Goal: Information Seeking & Learning: Compare options

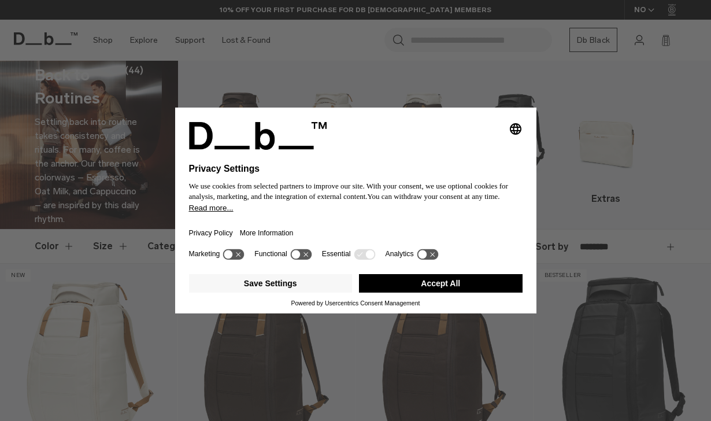
click at [473, 287] on button "Accept All" at bounding box center [441, 283] width 164 height 18
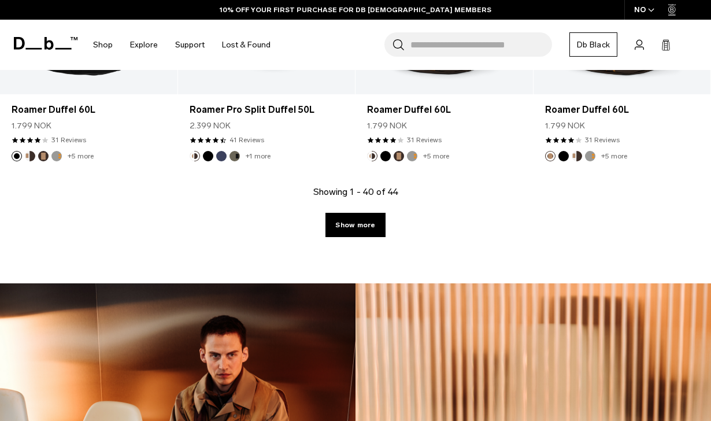
scroll to position [3806, 0]
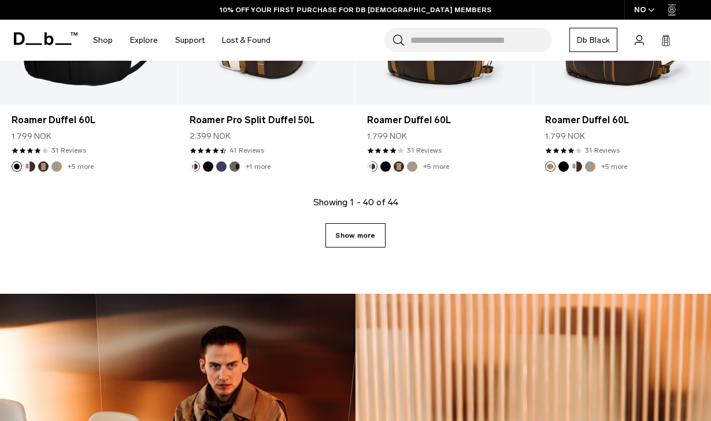
click at [365, 232] on link "Show more" at bounding box center [355, 235] width 60 height 24
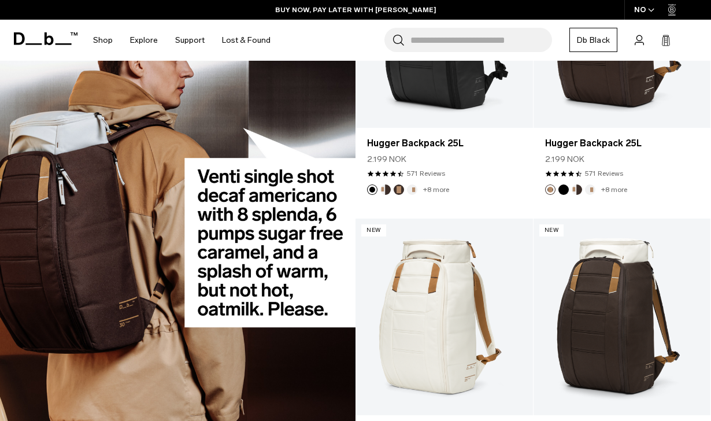
scroll to position [1425, 0]
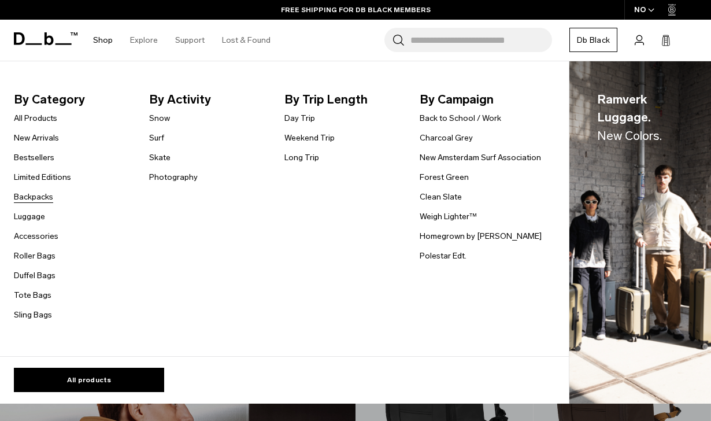
click at [35, 200] on link "Backpacks" at bounding box center [33, 197] width 39 height 12
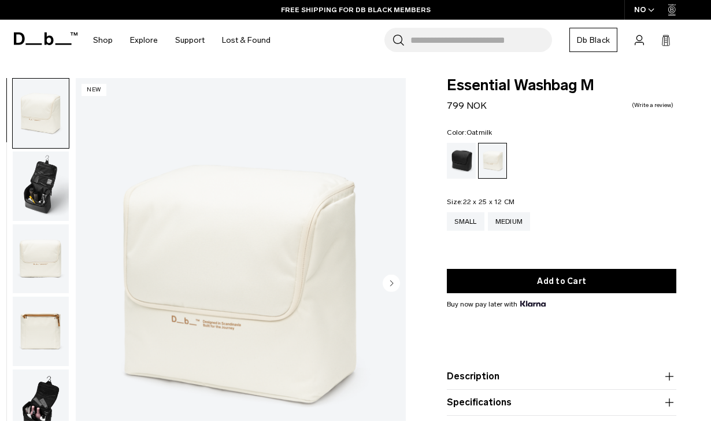
click at [40, 200] on img "button" at bounding box center [41, 185] width 56 height 69
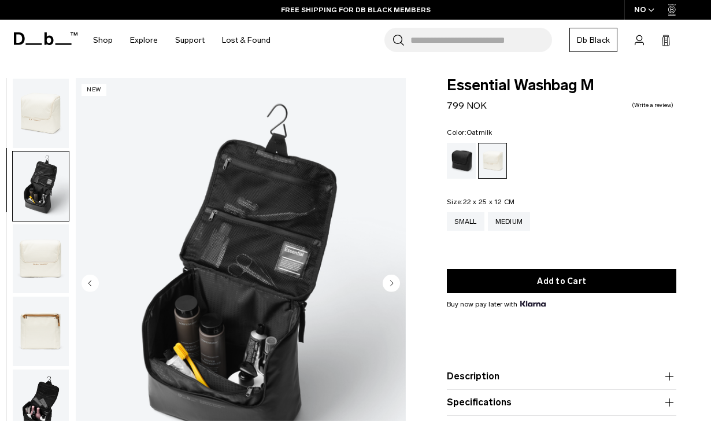
scroll to position [27, 0]
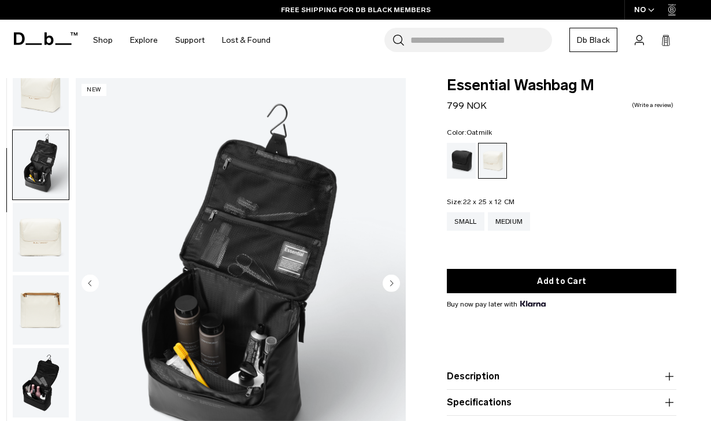
click at [38, 233] on img "button" at bounding box center [41, 237] width 56 height 69
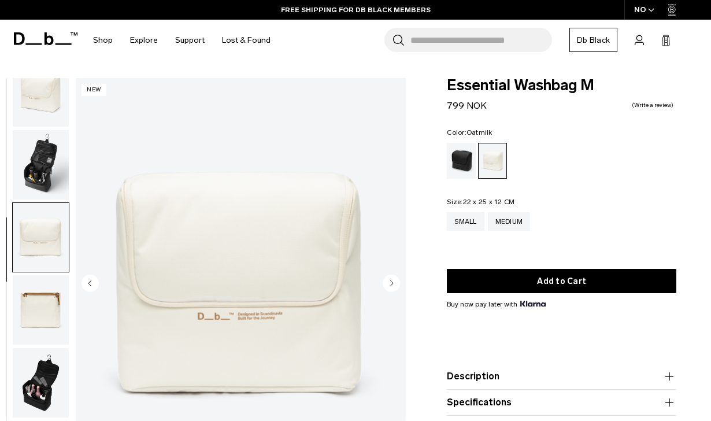
click at [33, 276] on img "button" at bounding box center [41, 309] width 56 height 69
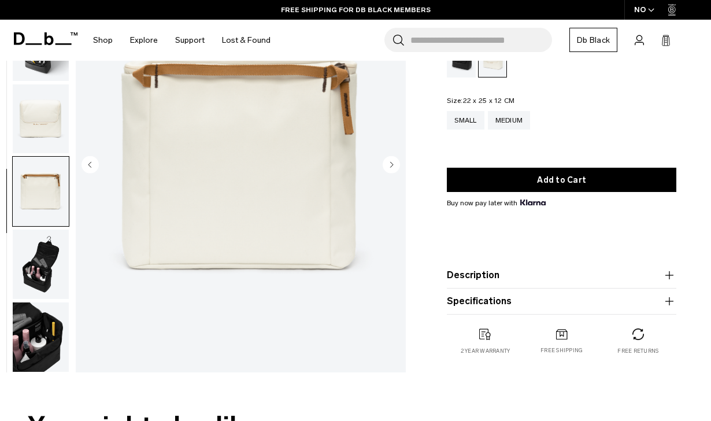
scroll to position [135, 0]
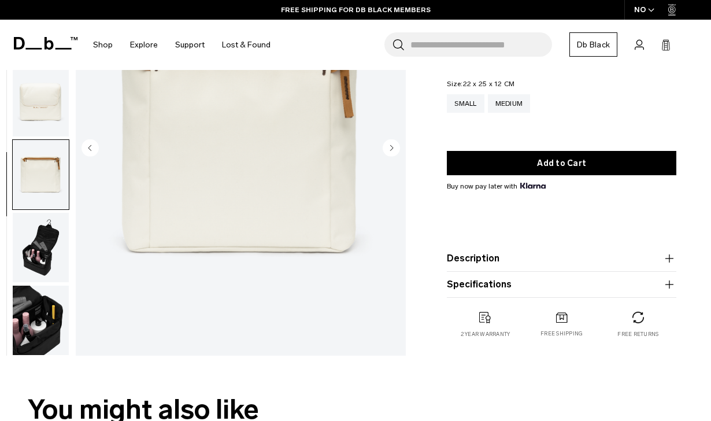
click at [34, 327] on img "button" at bounding box center [41, 320] width 56 height 69
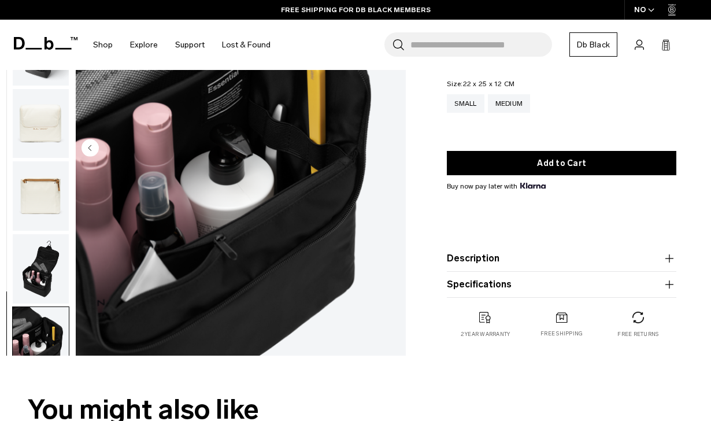
scroll to position [0, 0]
click at [37, 269] on img "button" at bounding box center [41, 268] width 56 height 69
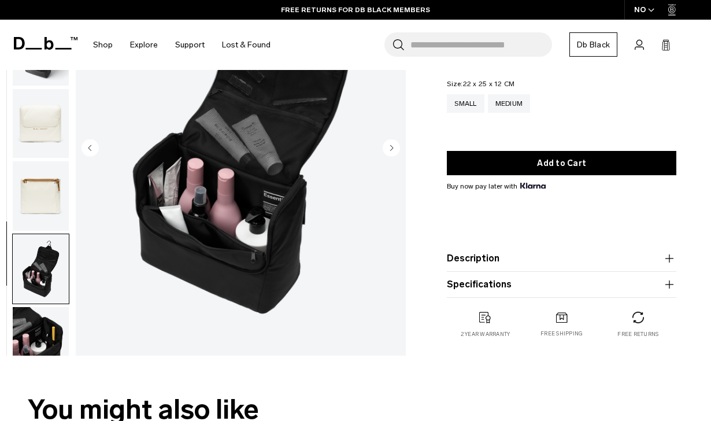
click at [38, 203] on img "button" at bounding box center [41, 195] width 56 height 69
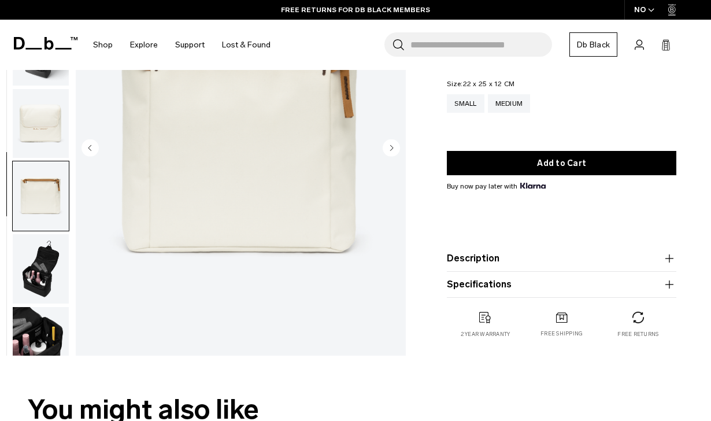
click at [37, 147] on img "button" at bounding box center [41, 123] width 56 height 69
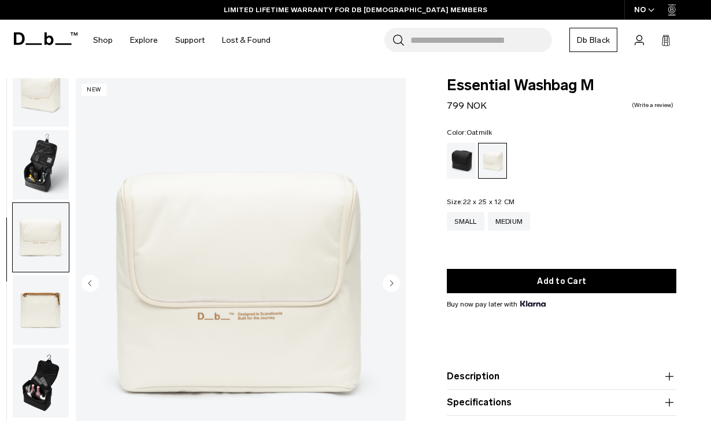
click at [50, 157] on img "button" at bounding box center [41, 164] width 56 height 69
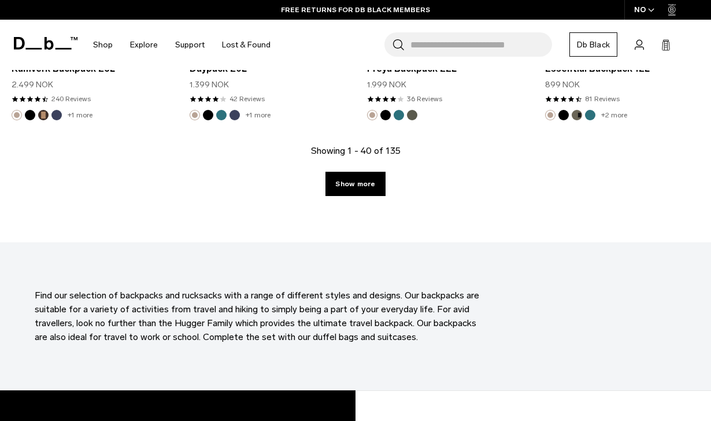
scroll to position [2991, 0]
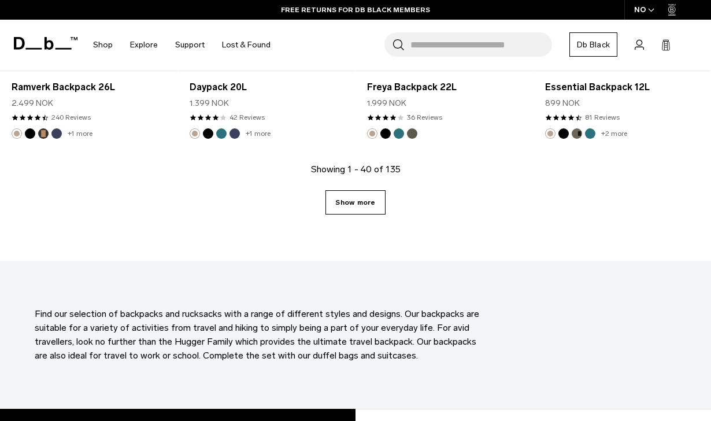
click at [360, 199] on link "Show more" at bounding box center [355, 202] width 60 height 24
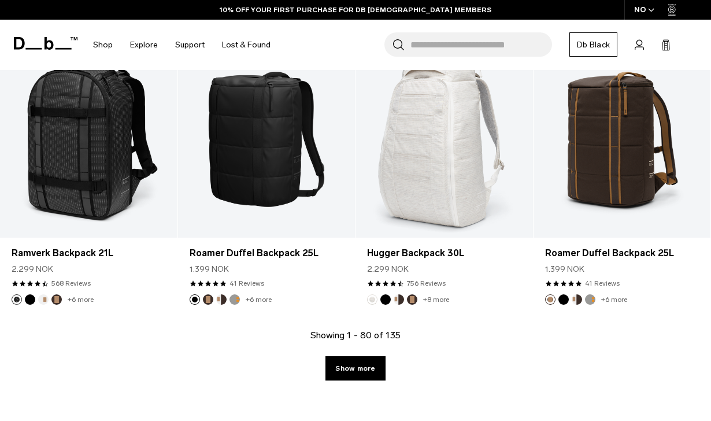
scroll to position [5682, 0]
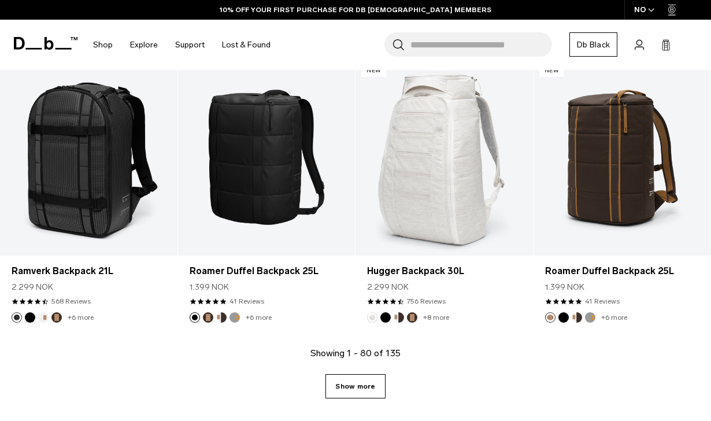
click at [370, 381] on link "Show more" at bounding box center [355, 386] width 60 height 24
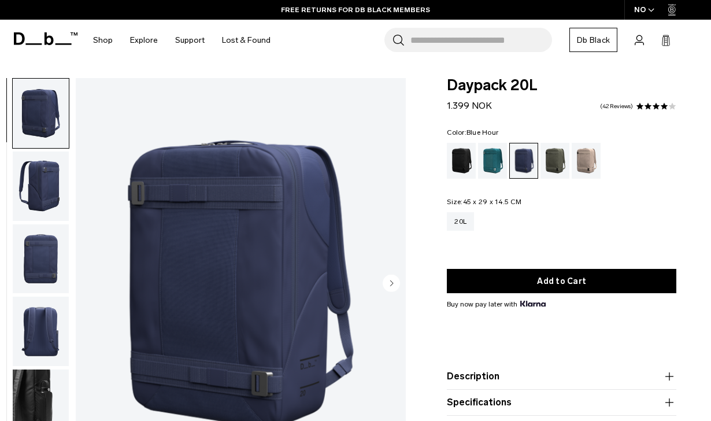
click at [620, 162] on ul at bounding box center [561, 161] width 229 height 36
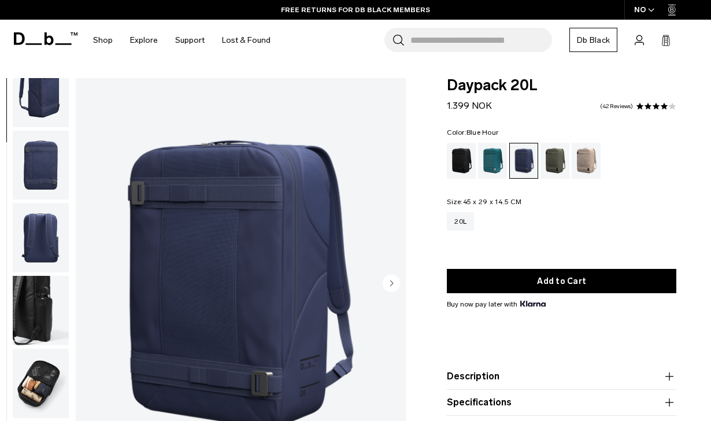
scroll to position [98, 0]
click at [34, 317] on img "button" at bounding box center [41, 310] width 56 height 69
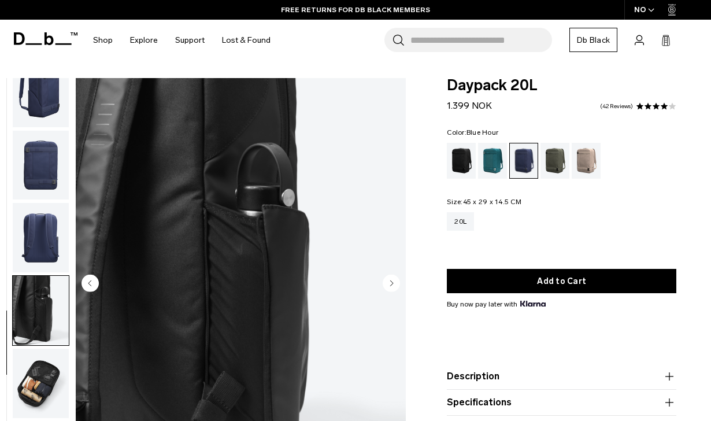
click at [31, 392] on img "button" at bounding box center [41, 383] width 56 height 69
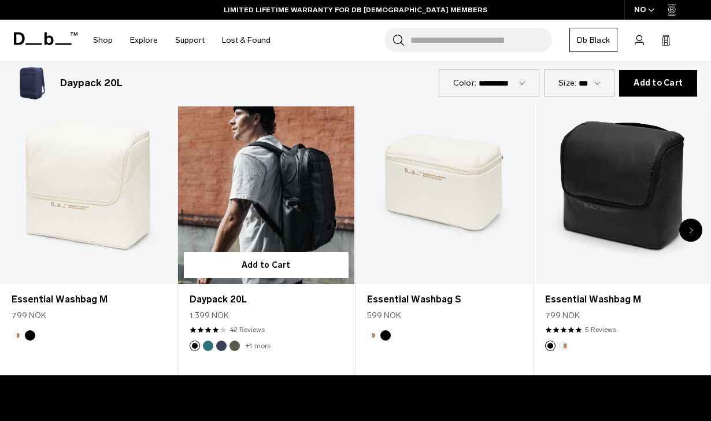
scroll to position [506, 0]
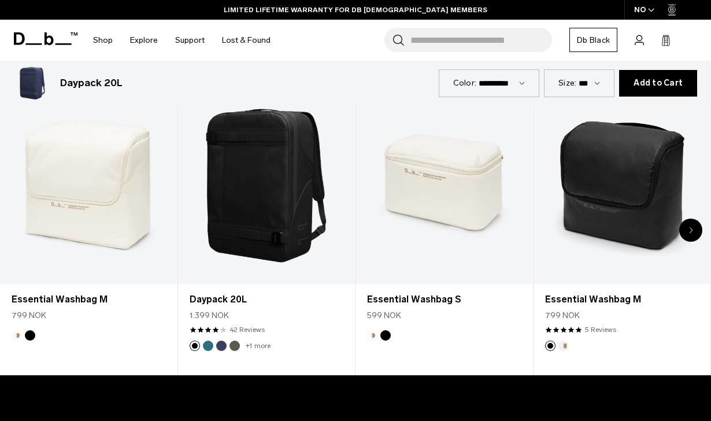
click at [691, 227] on icon "Next slide" at bounding box center [691, 230] width 4 height 7
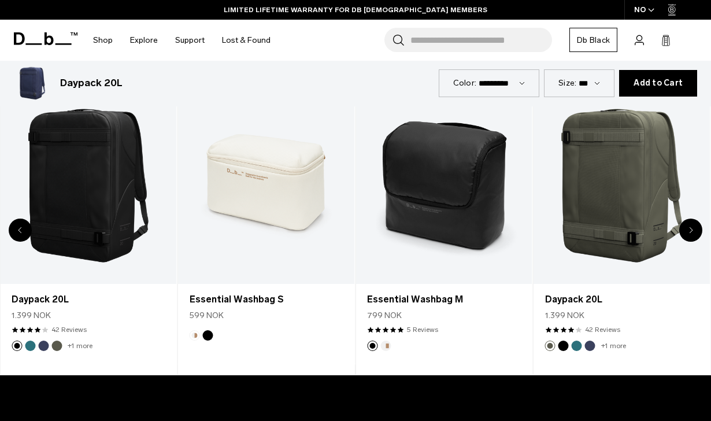
click at [691, 227] on icon "Next slide" at bounding box center [691, 230] width 4 height 7
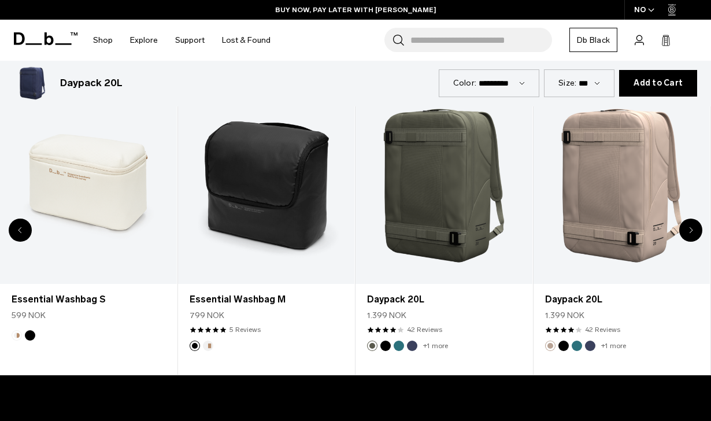
click at [691, 227] on icon "Next slide" at bounding box center [691, 230] width 4 height 7
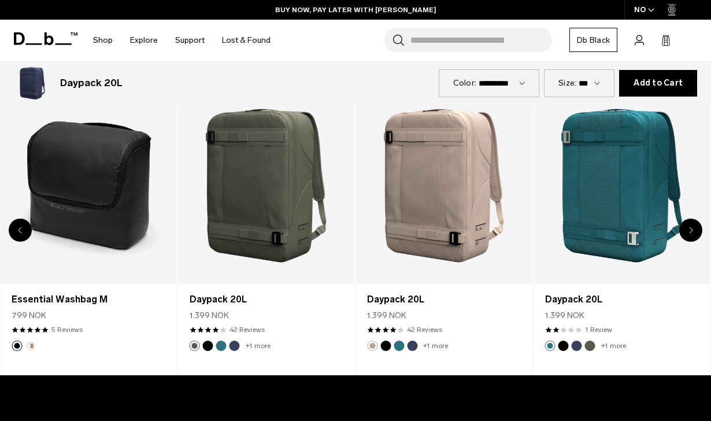
click at [691, 227] on icon "Next slide" at bounding box center [691, 230] width 4 height 7
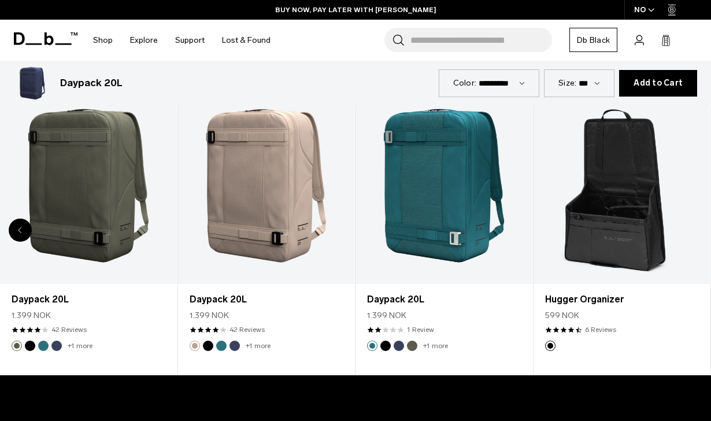
click at [691, 226] on div "8 / 8" at bounding box center [621, 186] width 177 height 196
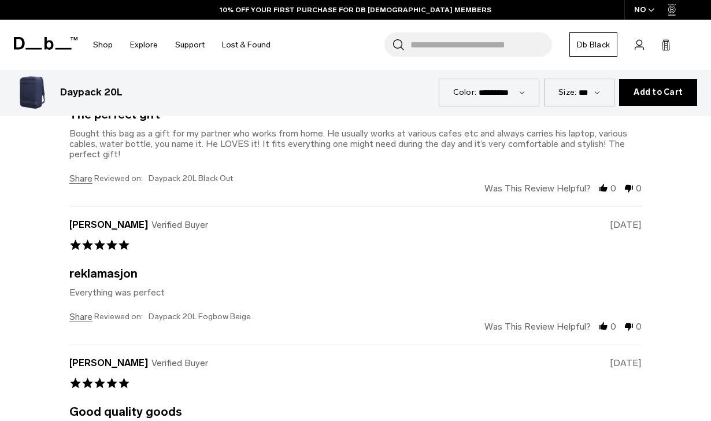
scroll to position [3529, 0]
